Goal: Task Accomplishment & Management: Complete application form

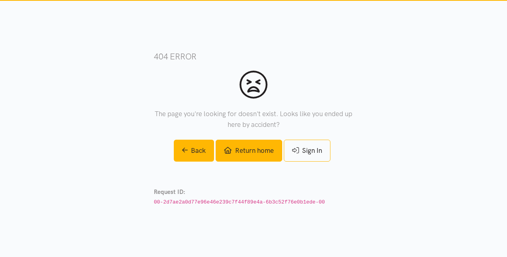
click at [247, 152] on link "Return home" at bounding box center [249, 151] width 66 height 22
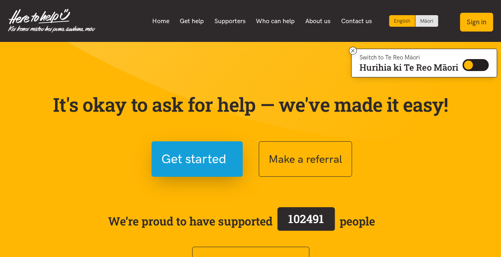
click at [480, 24] on button "Sign in" at bounding box center [476, 22] width 33 height 19
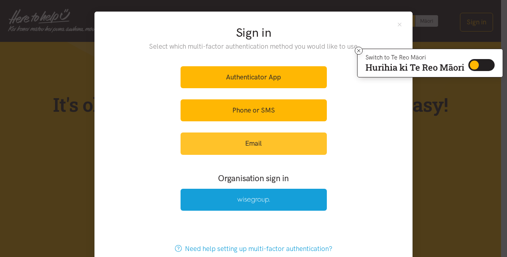
click at [252, 144] on link "Email" at bounding box center [254, 143] width 146 height 22
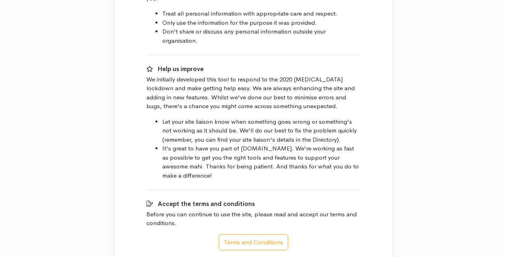
scroll to position [581, 0]
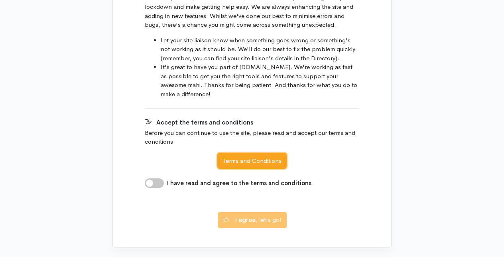
click at [258, 153] on button "Terms and Conditions" at bounding box center [251, 161] width 69 height 16
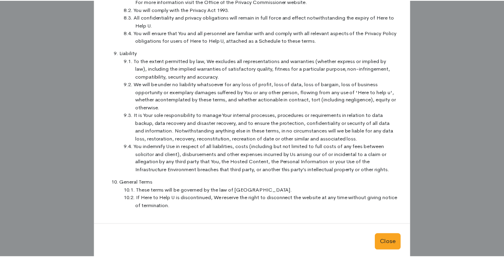
scroll to position [778, 0]
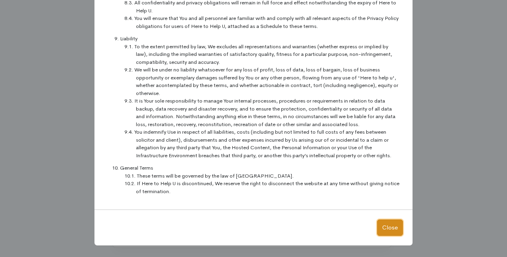
drag, startPoint x: 391, startPoint y: 227, endPoint x: 366, endPoint y: 219, distance: 25.9
click at [389, 226] on button "Close" at bounding box center [390, 227] width 26 height 16
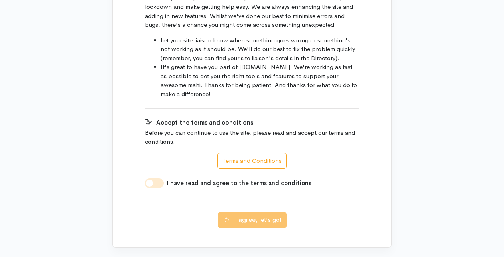
click at [160, 178] on input "I have read and agree to the terms and conditions" at bounding box center [154, 183] width 19 height 10
checkbox input "true"
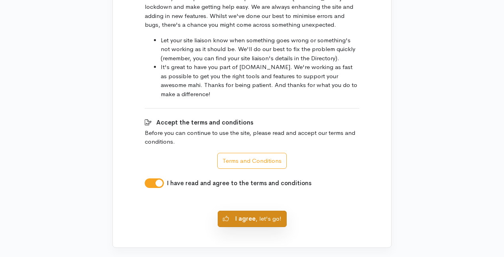
click at [272, 211] on button "I agree , let's go!" at bounding box center [252, 219] width 69 height 16
